Goal: Navigation & Orientation: Find specific page/section

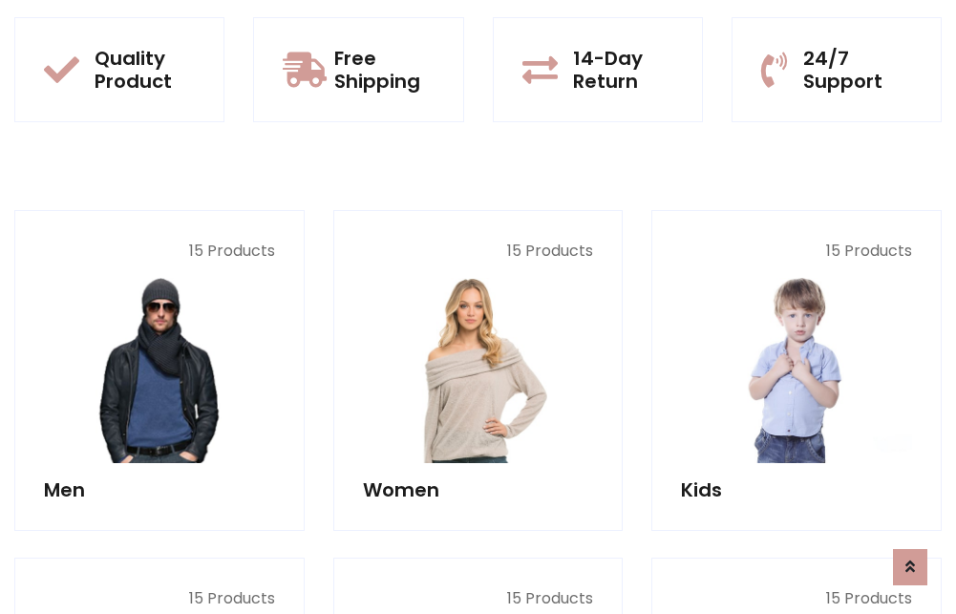
scroll to position [1655, 0]
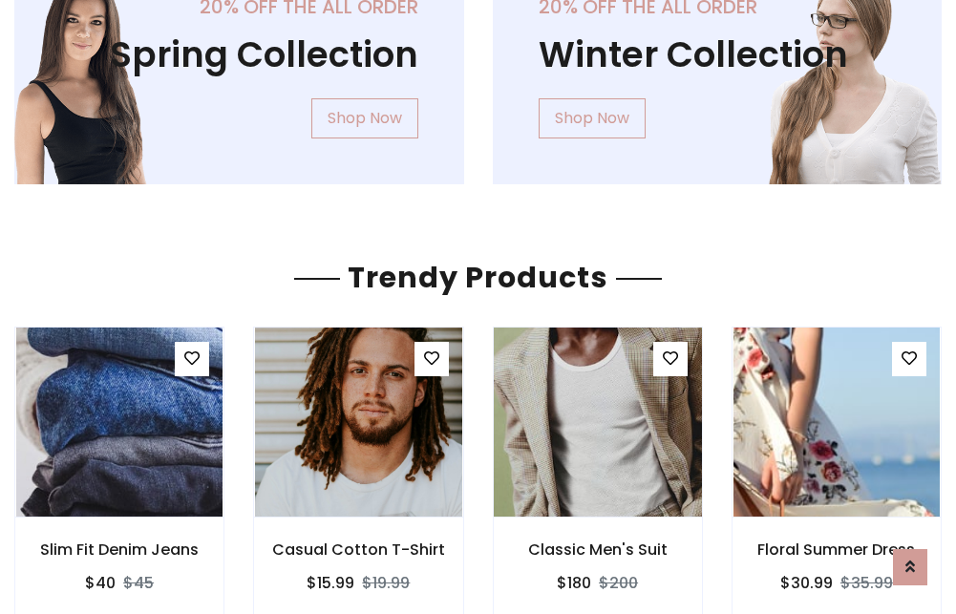
click at [597, 422] on img at bounding box center [598, 422] width 248 height 458
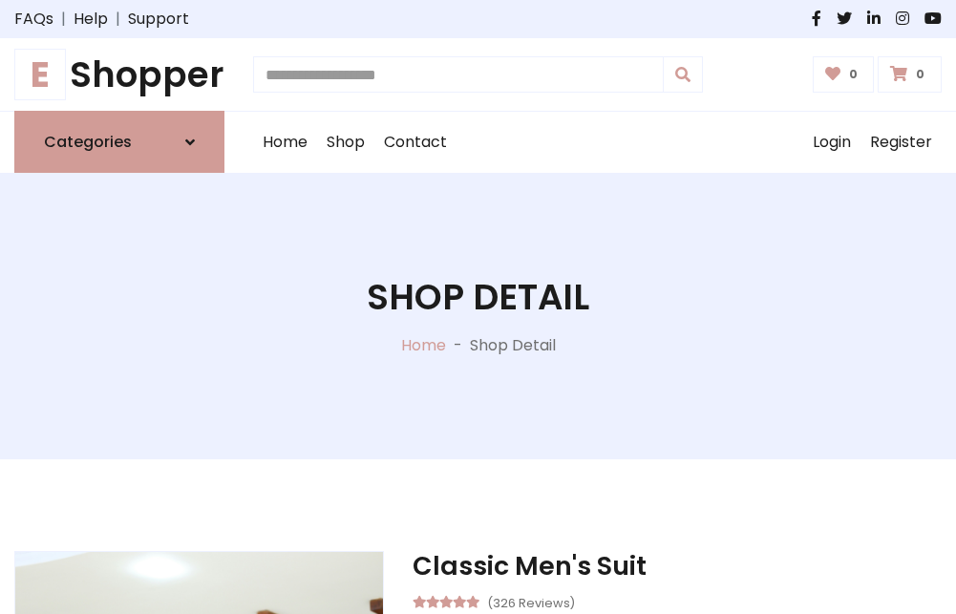
click at [119, 75] on h1 "E Shopper" at bounding box center [119, 74] width 210 height 42
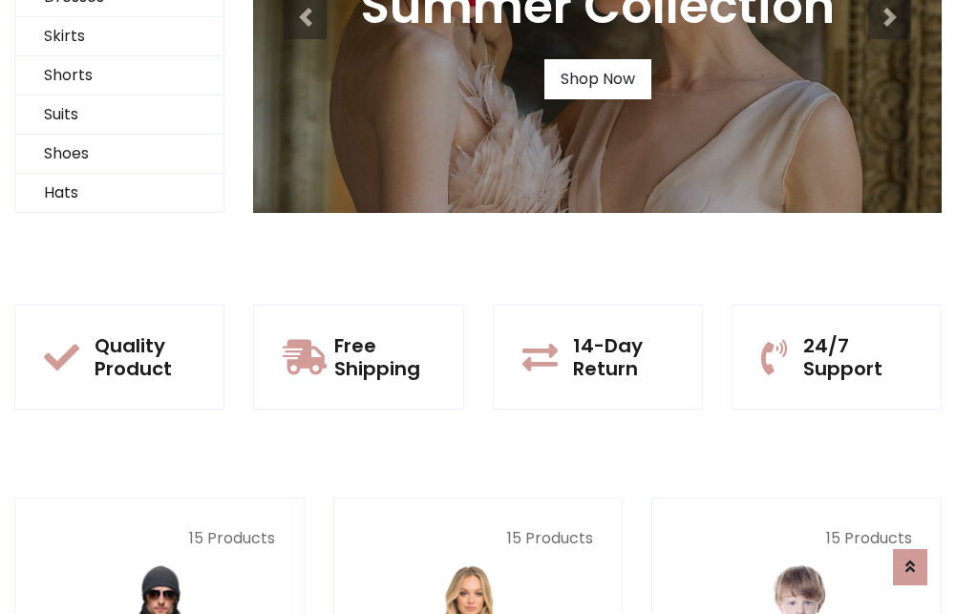
scroll to position [184, 0]
